Goal: Task Accomplishment & Management: Use online tool/utility

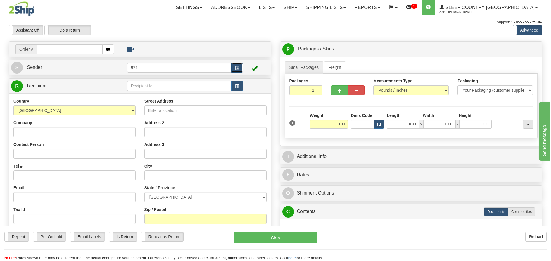
click at [239, 70] on button "button" at bounding box center [237, 68] width 12 height 10
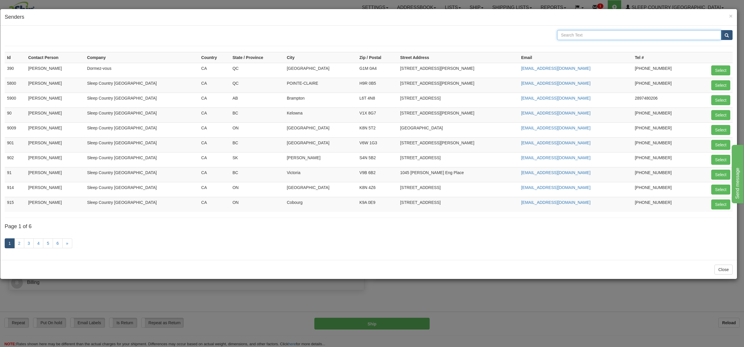
click at [551, 40] on input "text" at bounding box center [639, 35] width 164 height 10
type input "beco"
click at [551, 30] on button "submit" at bounding box center [727, 35] width 12 height 10
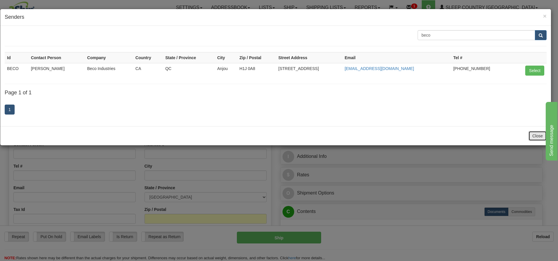
click at [533, 136] on button "Close" at bounding box center [538, 136] width 18 height 10
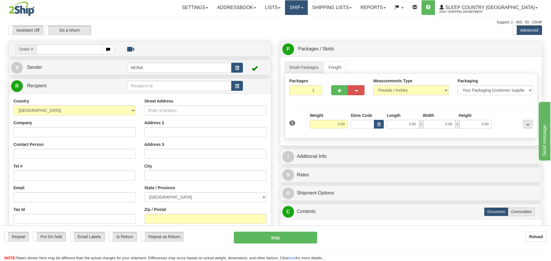
click at [308, 10] on link "Ship" at bounding box center [296, 7] width 23 height 15
